Goal: Task Accomplishment & Management: Manage account settings

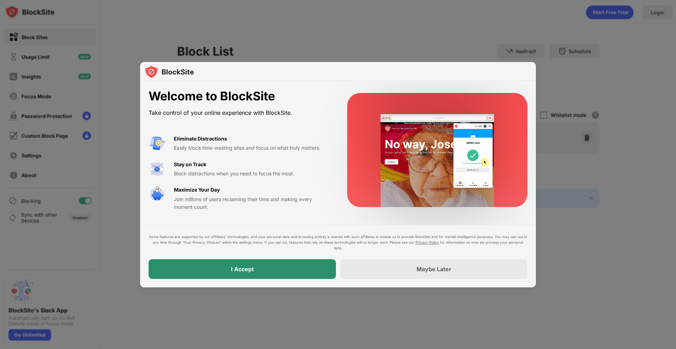
click at [288, 271] on div "I Accept" at bounding box center [242, 269] width 187 height 20
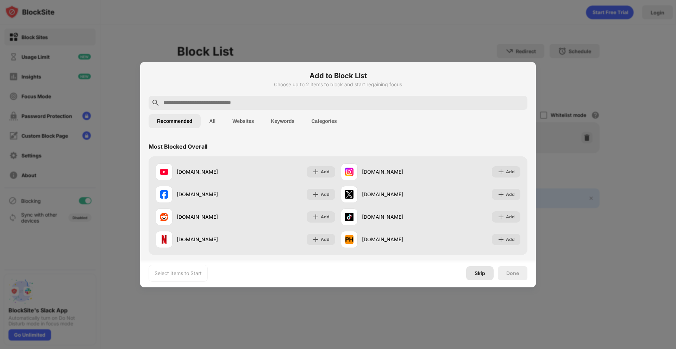
click at [478, 269] on div "Skip" at bounding box center [479, 273] width 27 height 14
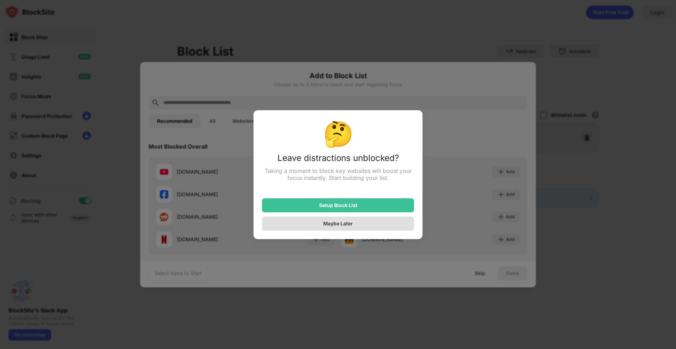
click at [348, 227] on div "Maybe Later" at bounding box center [338, 224] width 30 height 6
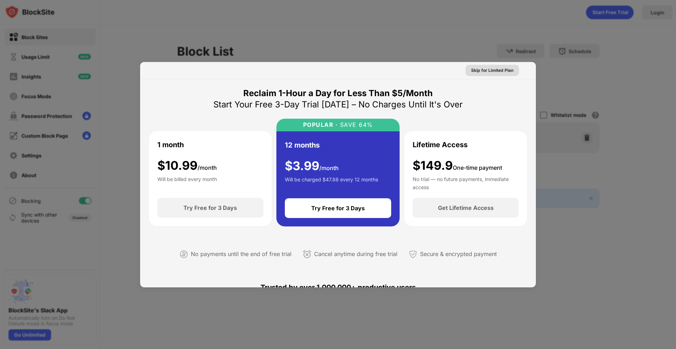
click at [491, 72] on div "Skip for Limited Plan" at bounding box center [492, 70] width 42 height 7
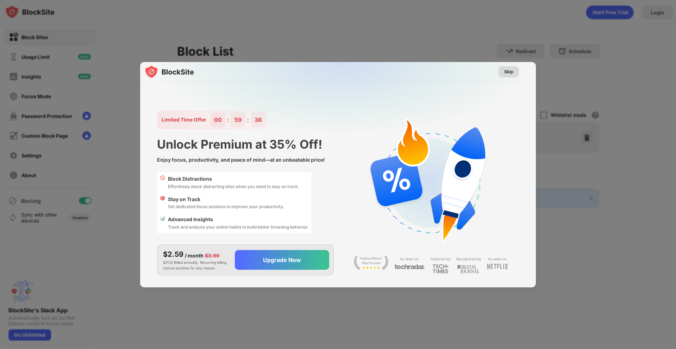
click at [506, 68] on div "Skip" at bounding box center [509, 71] width 9 height 7
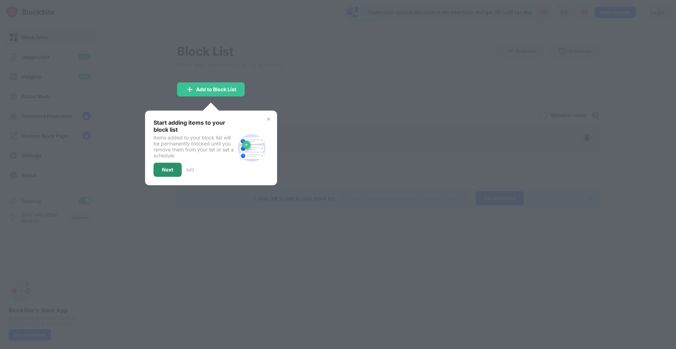
click at [167, 169] on div "Next" at bounding box center [167, 170] width 11 height 6
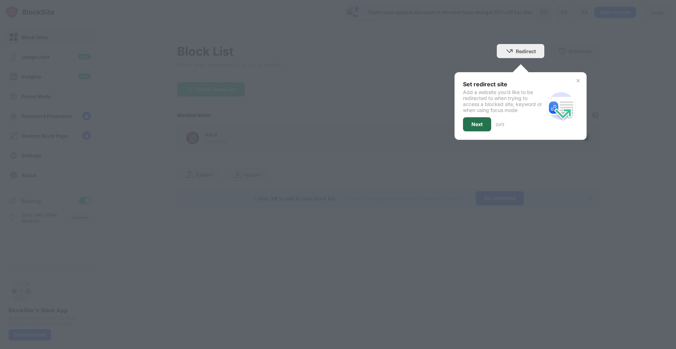
click at [475, 126] on div "Next" at bounding box center [477, 125] width 11 height 6
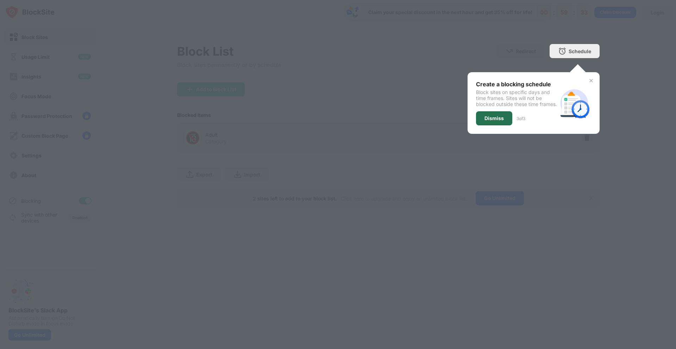
click at [488, 125] on div "Dismiss" at bounding box center [494, 118] width 36 height 14
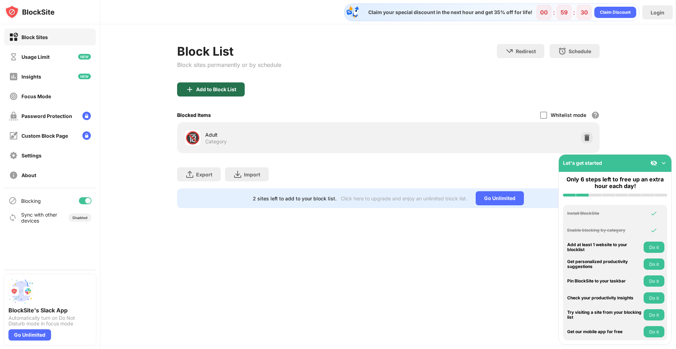
click at [211, 87] on div "Add to Block List" at bounding box center [216, 90] width 40 height 6
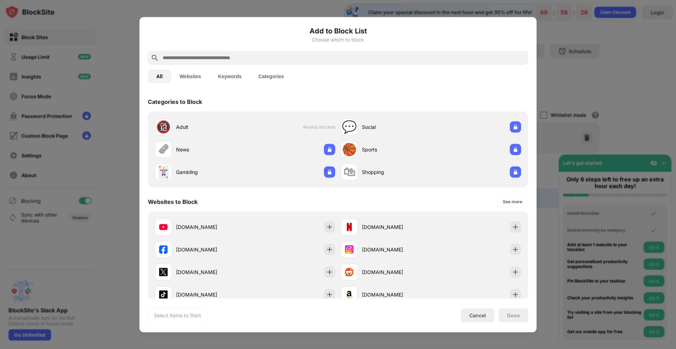
click at [190, 59] on input "text" at bounding box center [344, 58] width 364 height 8
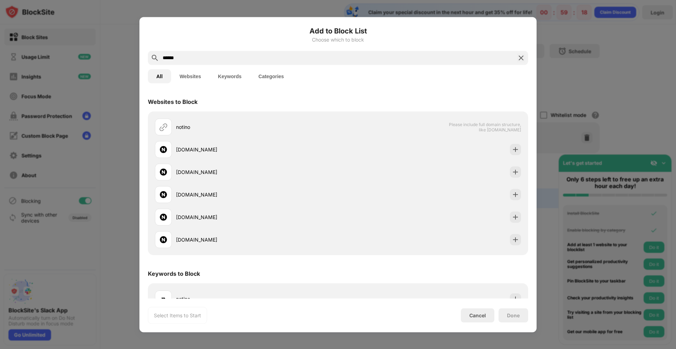
click at [189, 62] on div "******" at bounding box center [338, 58] width 380 height 14
click at [186, 58] on input "******" at bounding box center [338, 58] width 352 height 8
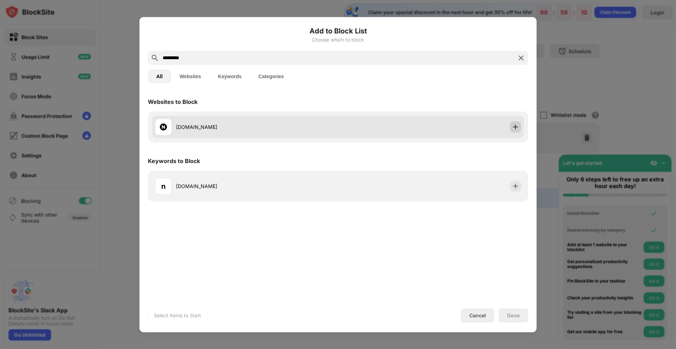
type input "*********"
click at [516, 129] on img at bounding box center [515, 126] width 7 height 7
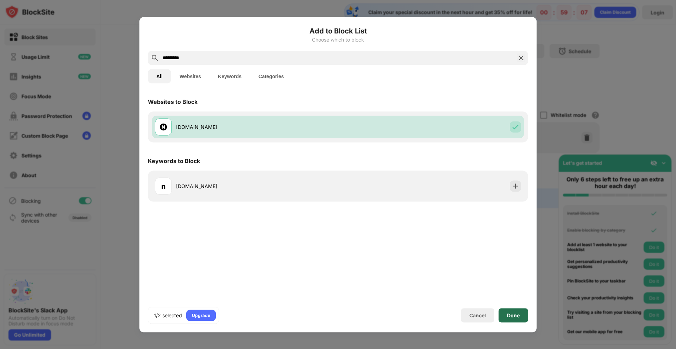
click at [510, 315] on div "Done" at bounding box center [513, 315] width 13 height 6
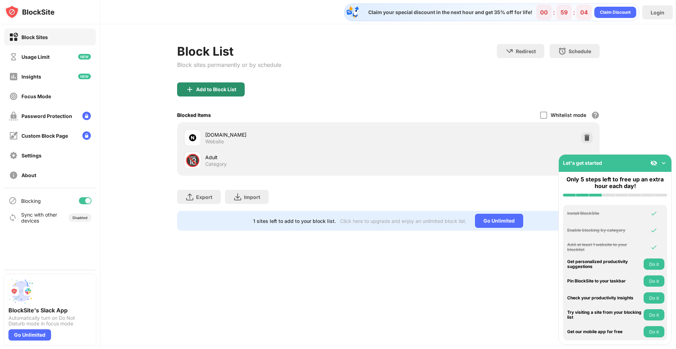
click at [230, 87] on div "Add to Block List" at bounding box center [216, 90] width 40 height 6
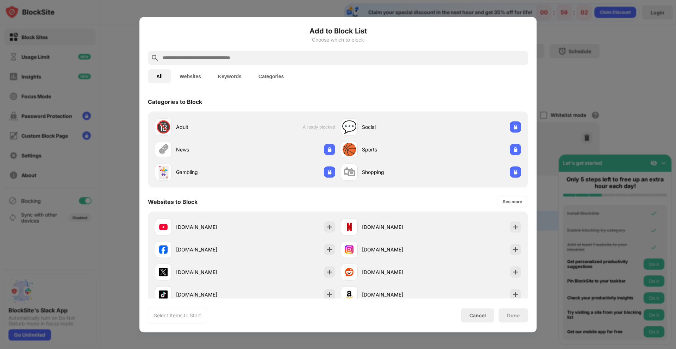
click at [188, 59] on input "text" at bounding box center [344, 58] width 364 height 8
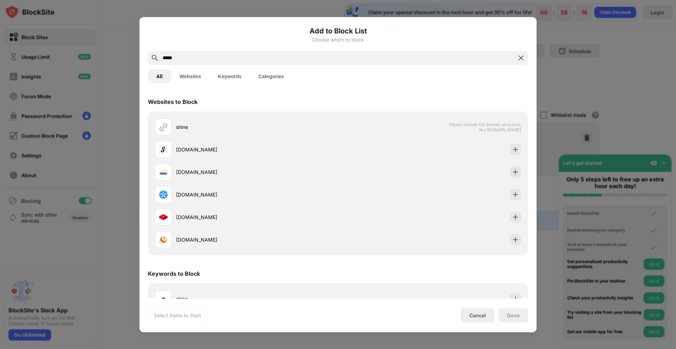
click at [184, 57] on input "*****" at bounding box center [338, 58] width 352 height 8
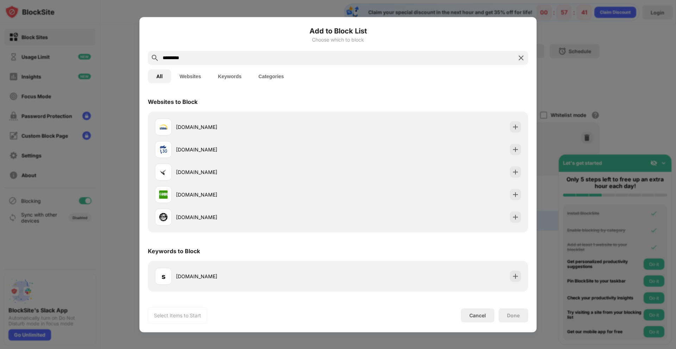
drag, startPoint x: 194, startPoint y: 58, endPoint x: 140, endPoint y: 69, distance: 55.7
click at [140, 69] on div "Add to Block List Choose which to block ********* All Websites Keywords Categor…" at bounding box center [338, 174] width 397 height 315
paste input "**********"
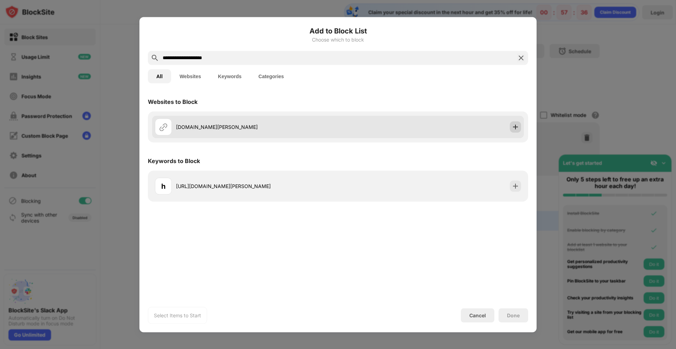
type input "**********"
click at [518, 129] on img at bounding box center [515, 126] width 7 height 7
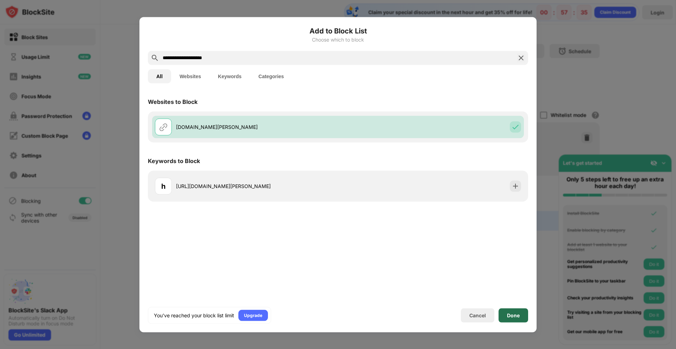
click at [519, 317] on div "Done" at bounding box center [513, 315] width 13 height 6
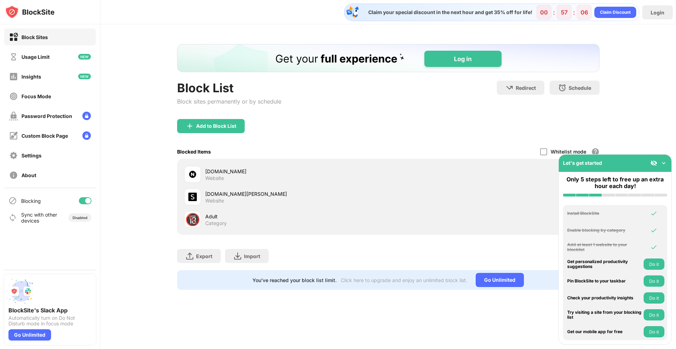
drag, startPoint x: 642, startPoint y: 159, endPoint x: 644, endPoint y: 178, distance: 19.5
click at [643, 178] on div "Let's get started Only 5 steps left to free up an extra hour each day! Install …" at bounding box center [615, 249] width 113 height 191
click at [663, 163] on img at bounding box center [664, 163] width 7 height 7
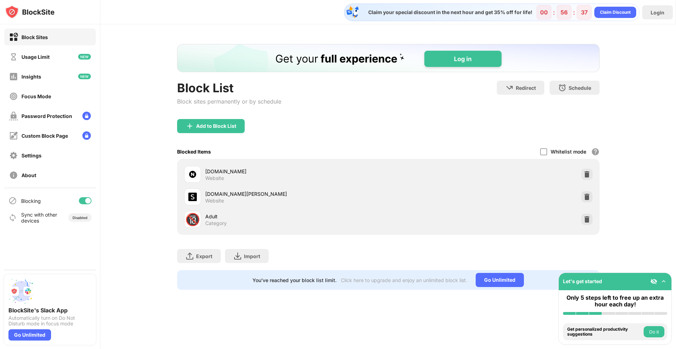
click at [652, 335] on button "Do it" at bounding box center [654, 331] width 21 height 11
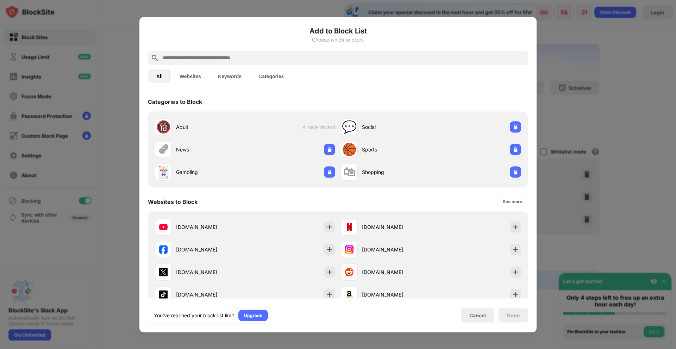
click at [196, 76] on button "Websites" at bounding box center [190, 76] width 38 height 14
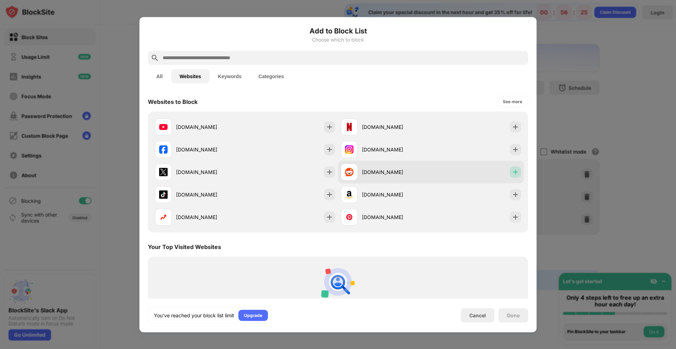
click at [512, 171] on img at bounding box center [515, 171] width 7 height 7
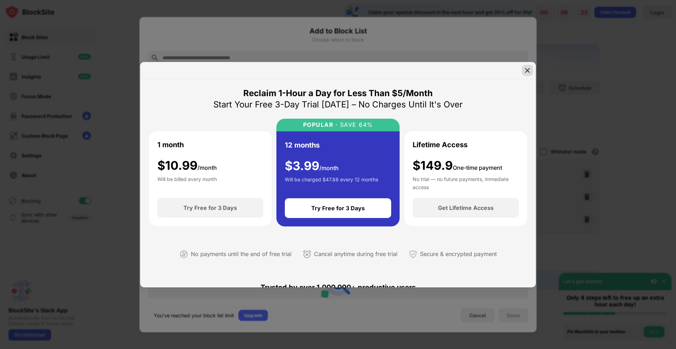
click at [525, 70] on img at bounding box center [527, 70] width 7 height 7
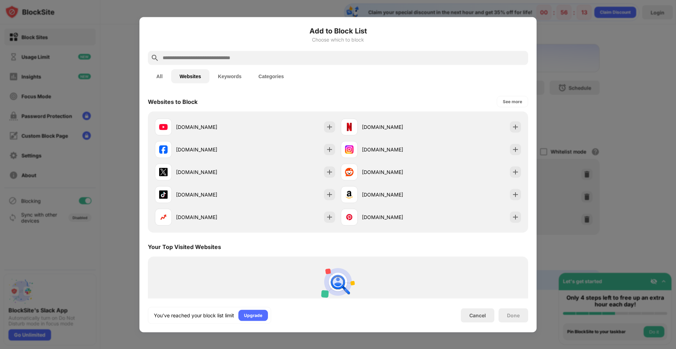
click at [158, 75] on button "All" at bounding box center [159, 76] width 23 height 14
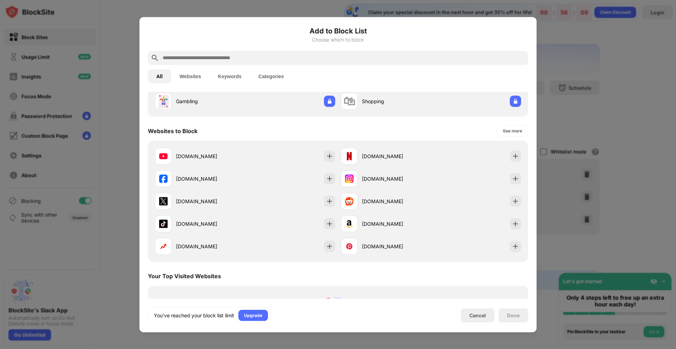
scroll to position [70, 0]
click at [512, 201] on img at bounding box center [515, 201] width 7 height 7
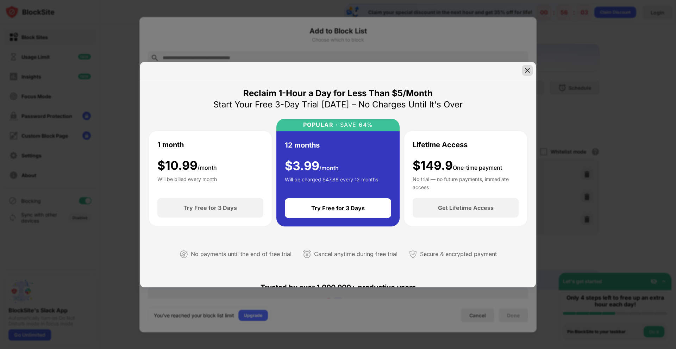
click at [526, 71] on img at bounding box center [527, 70] width 7 height 7
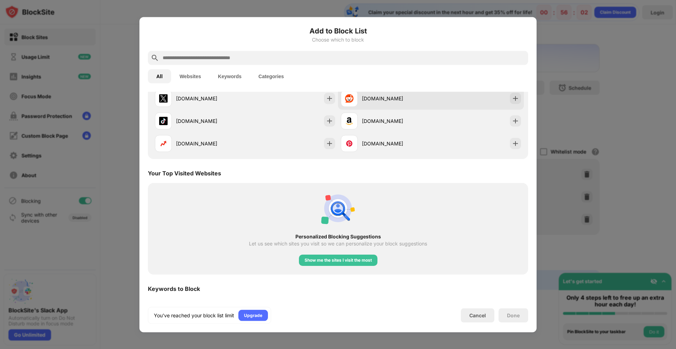
scroll to position [246, 0]
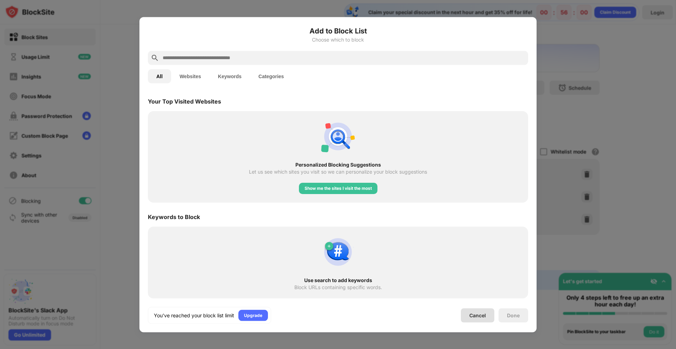
click at [473, 320] on div "Cancel" at bounding box center [477, 315] width 33 height 14
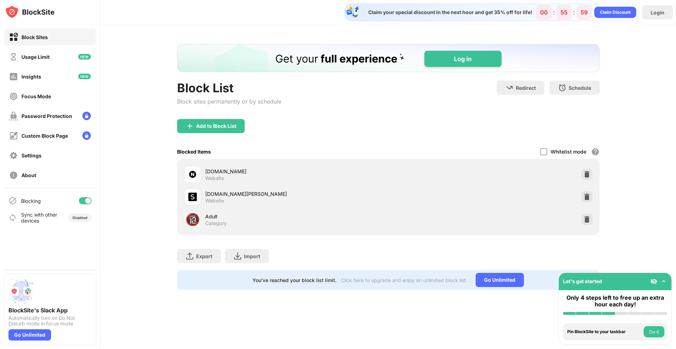
scroll to position [0, 0]
click at [657, 335] on button "Do it" at bounding box center [654, 331] width 21 height 11
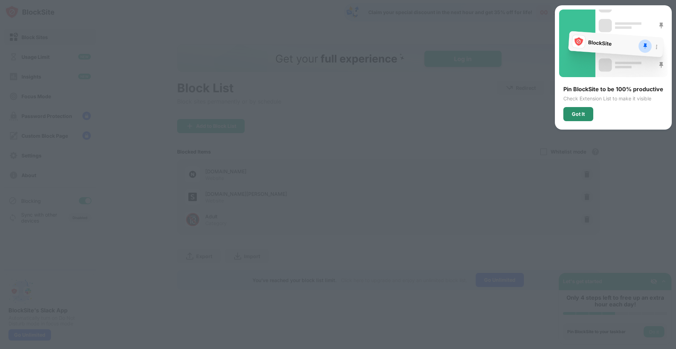
click at [584, 117] on div "Got It" at bounding box center [579, 114] width 30 height 14
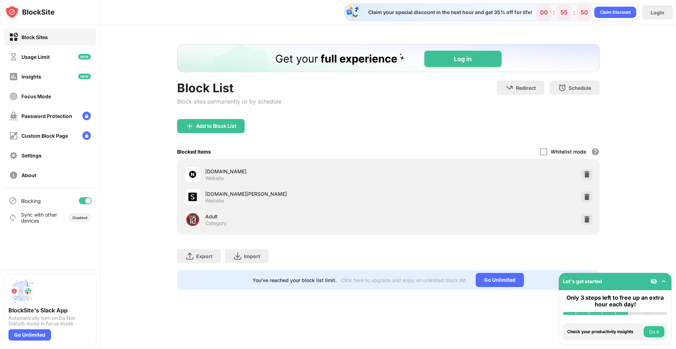
click at [654, 330] on button "Do it" at bounding box center [654, 331] width 21 height 11
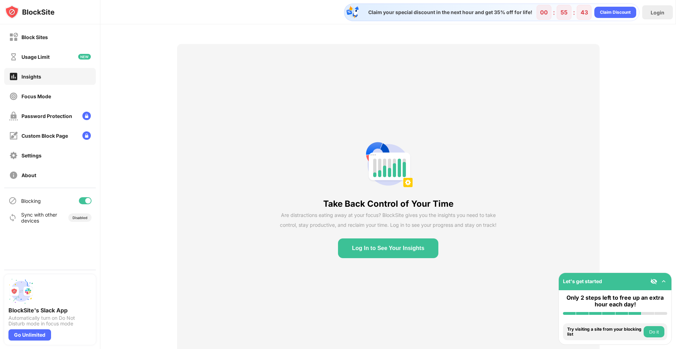
click at [656, 333] on button "Do it" at bounding box center [654, 331] width 21 height 11
click at [657, 331] on button "Do it" at bounding box center [654, 331] width 21 height 11
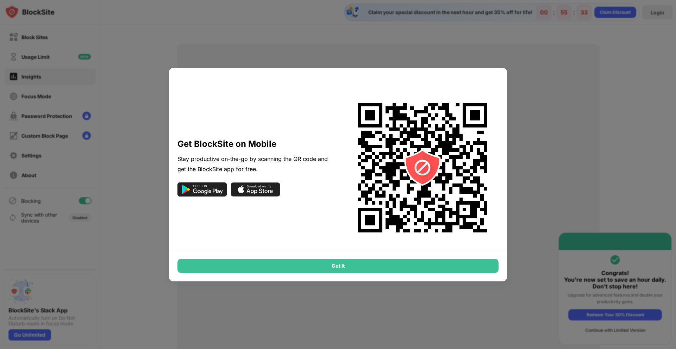
click at [340, 267] on div "Got It" at bounding box center [338, 266] width 321 height 14
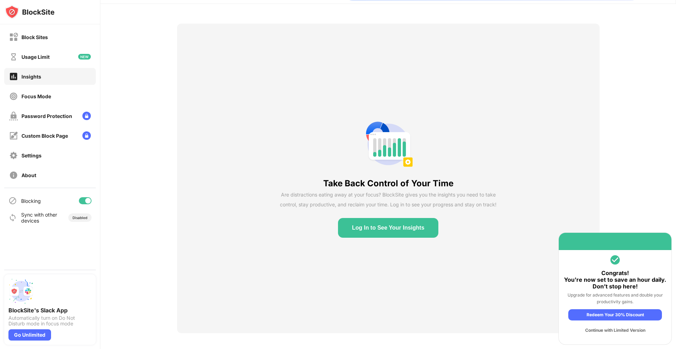
scroll to position [30, 0]
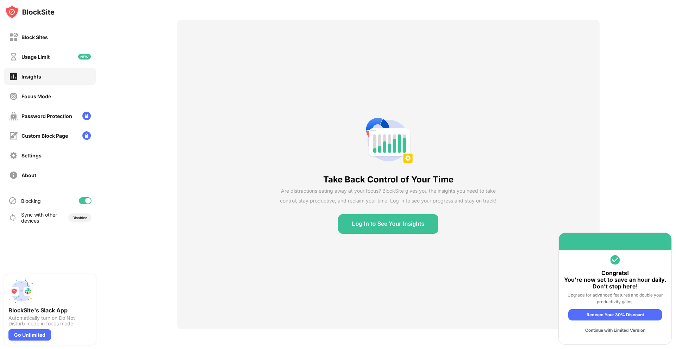
click at [631, 318] on div "Redeem Your 30% Discount" at bounding box center [616, 314] width 94 height 11
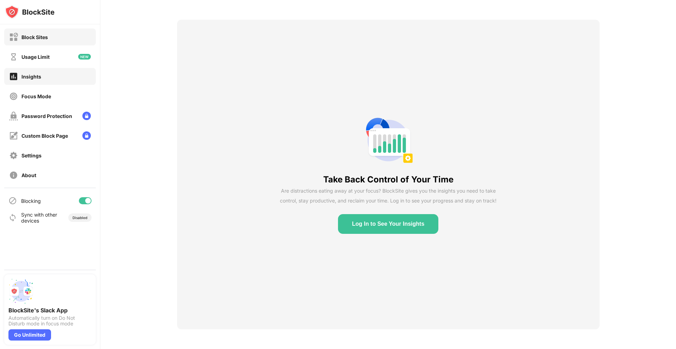
click at [27, 38] on div "Block Sites" at bounding box center [34, 37] width 26 height 6
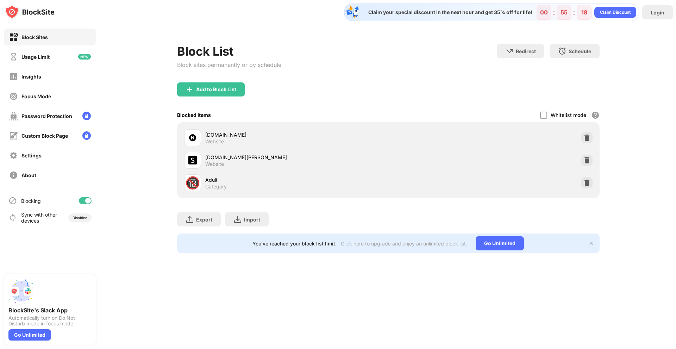
click at [592, 243] on img at bounding box center [592, 244] width 6 height 6
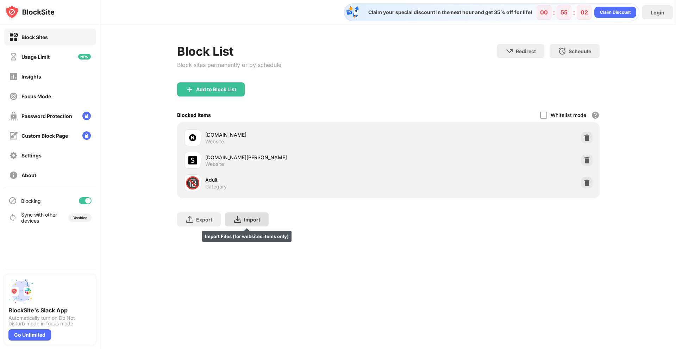
click at [241, 220] on img at bounding box center [238, 219] width 8 height 8
